Goal: Task Accomplishment & Management: Manage account settings

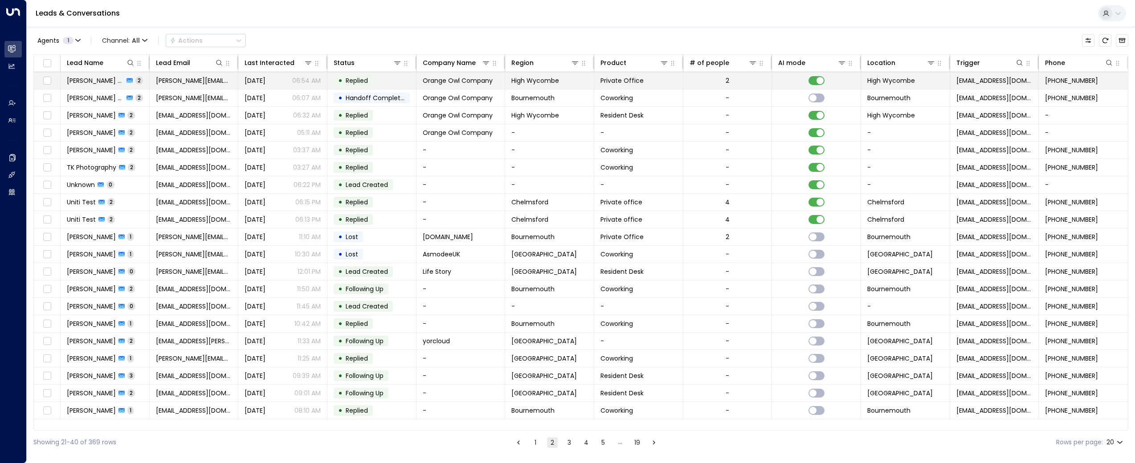
click at [127, 80] on icon at bounding box center [130, 81] width 6 height 6
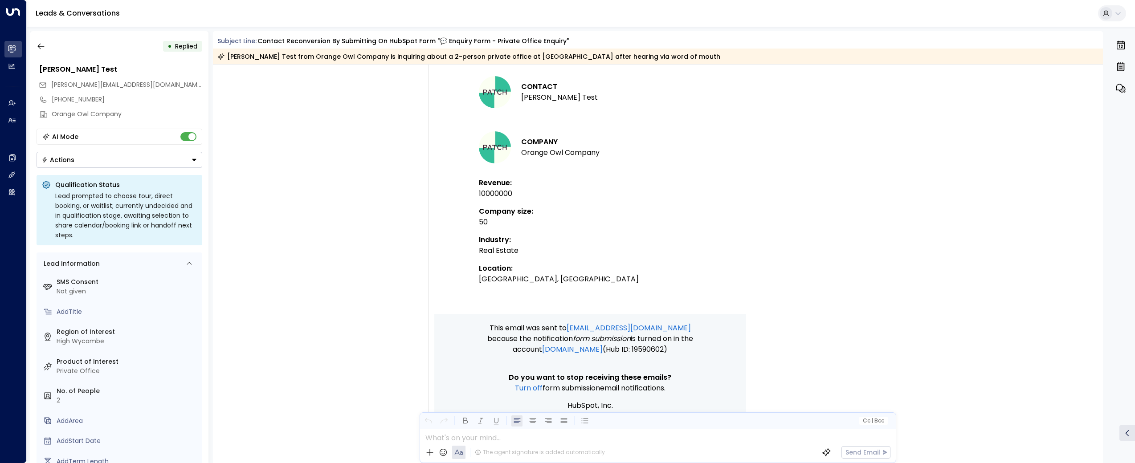
scroll to position [811, 0]
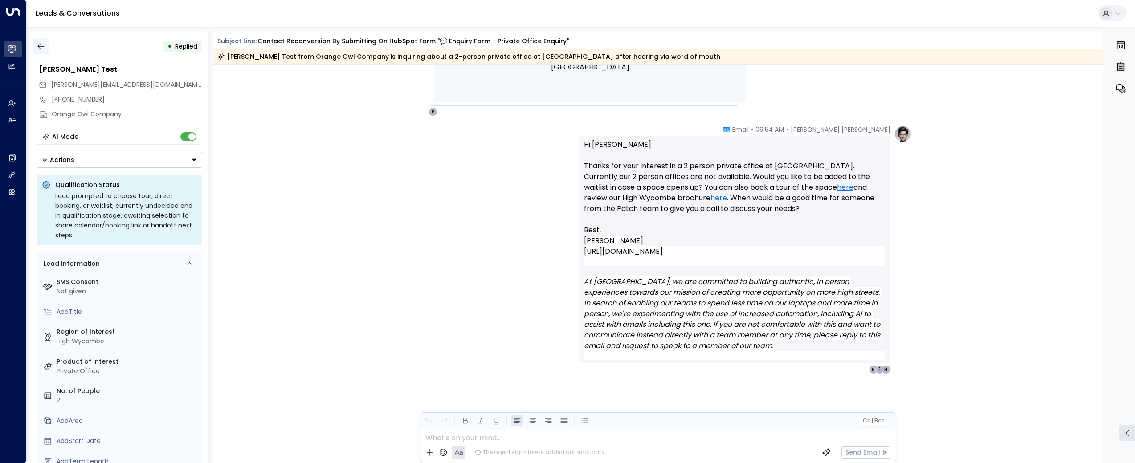
click at [39, 42] on icon "button" at bounding box center [41, 46] width 9 height 9
